Goal: Task Accomplishment & Management: Manage account settings

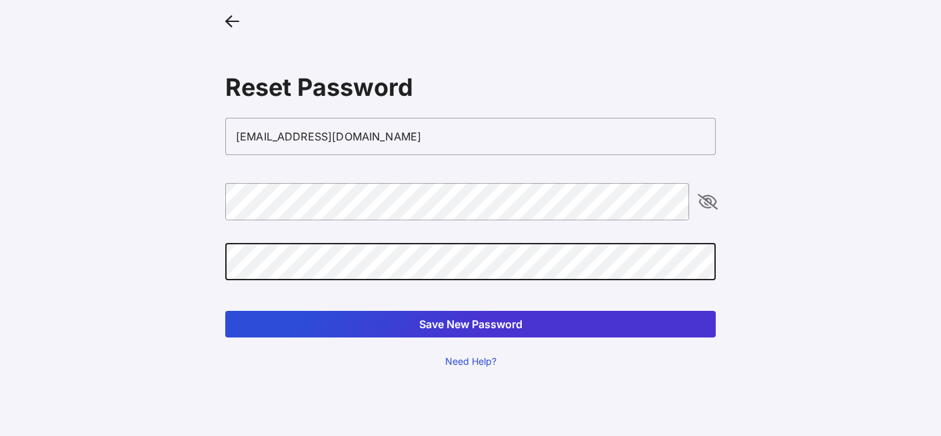
click at [225, 311] on button "Save New Password" at bounding box center [470, 324] width 490 height 27
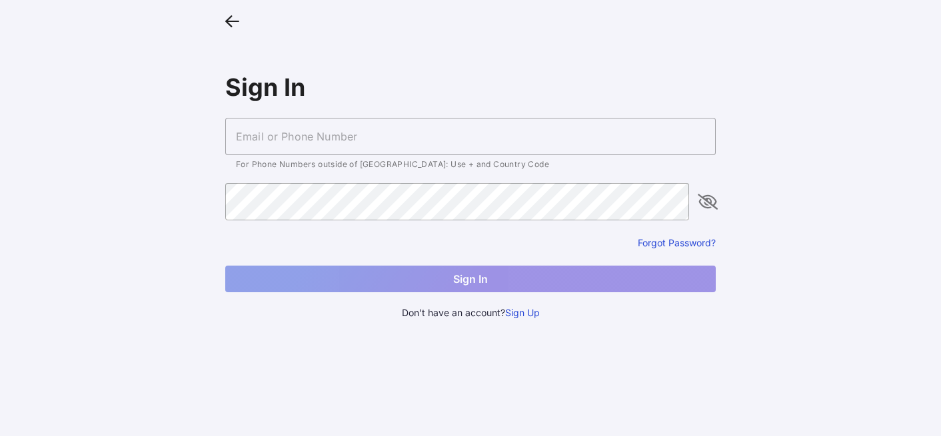
click at [273, 142] on input "text" at bounding box center [470, 136] width 490 height 37
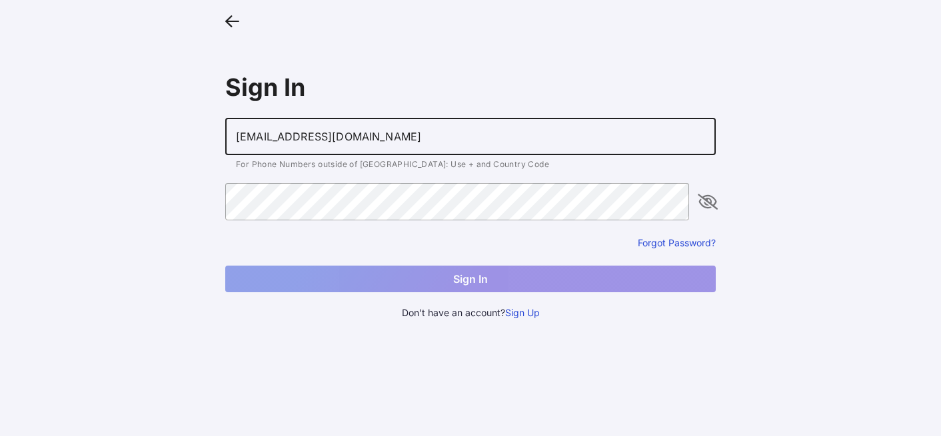
type input "[EMAIL_ADDRESS][DOMAIN_NAME]"
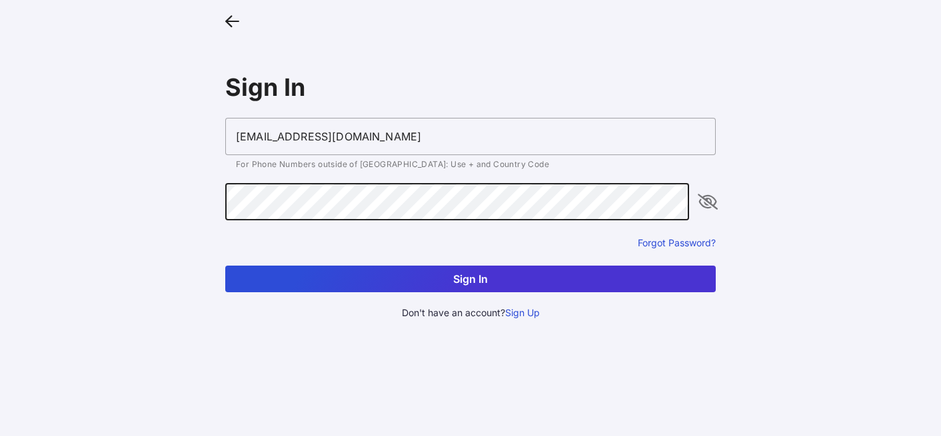
click at [225, 266] on button "Sign In" at bounding box center [470, 279] width 490 height 27
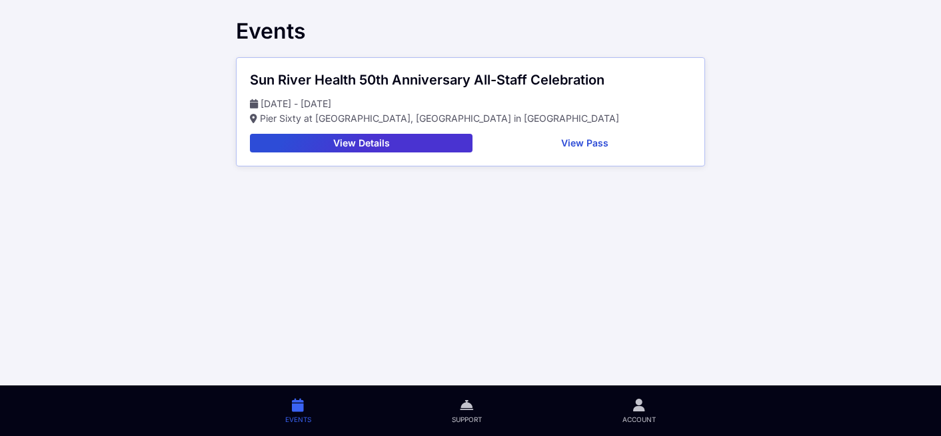
click at [548, 140] on button "View Pass" at bounding box center [584, 143] width 213 height 19
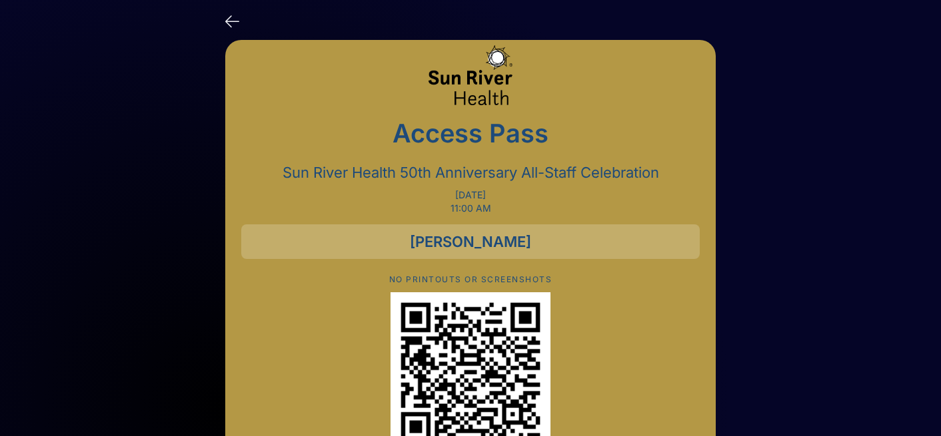
click at [226, 21] on icon at bounding box center [232, 20] width 14 height 19
